Goal: Task Accomplishment & Management: Use online tool/utility

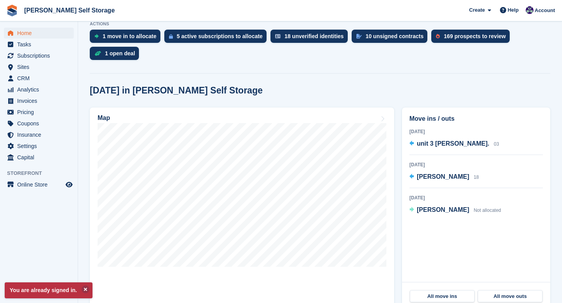
scroll to position [169, 0]
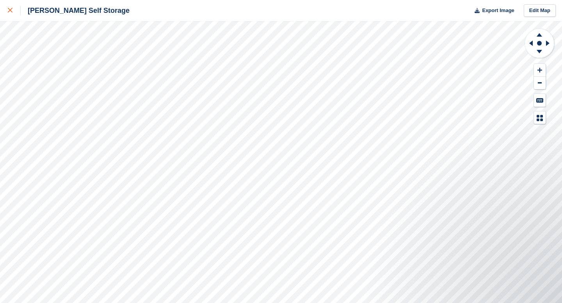
click at [11, 6] on div at bounding box center [14, 10] width 13 height 9
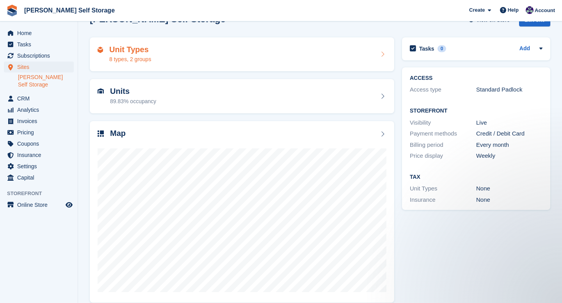
scroll to position [29, 0]
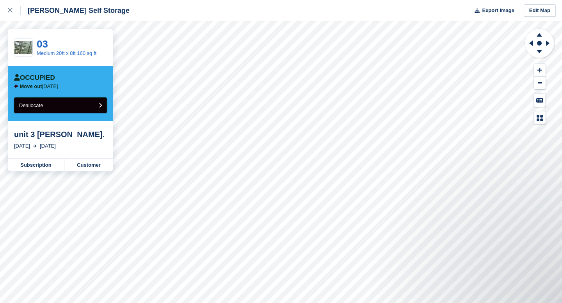
click at [73, 107] on button "Deallocate" at bounding box center [60, 106] width 93 height 16
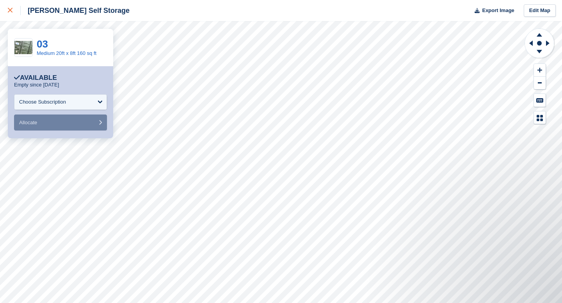
click at [12, 16] on link at bounding box center [10, 10] width 21 height 21
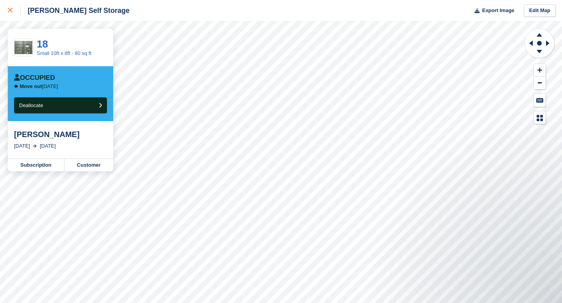
click at [13, 13] on div at bounding box center [14, 10] width 13 height 9
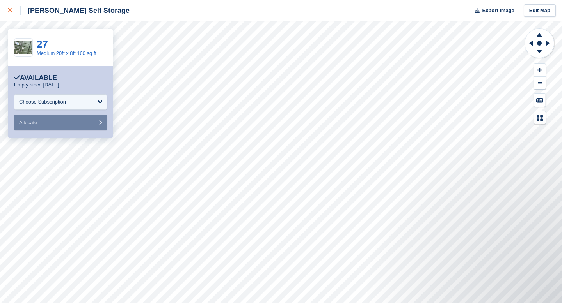
click at [11, 11] on icon at bounding box center [10, 10] width 5 height 5
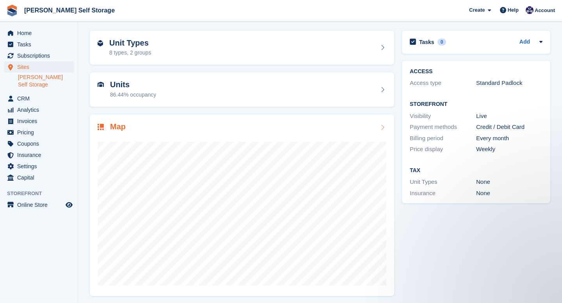
scroll to position [29, 0]
